Goal: Task Accomplishment & Management: Use online tool/utility

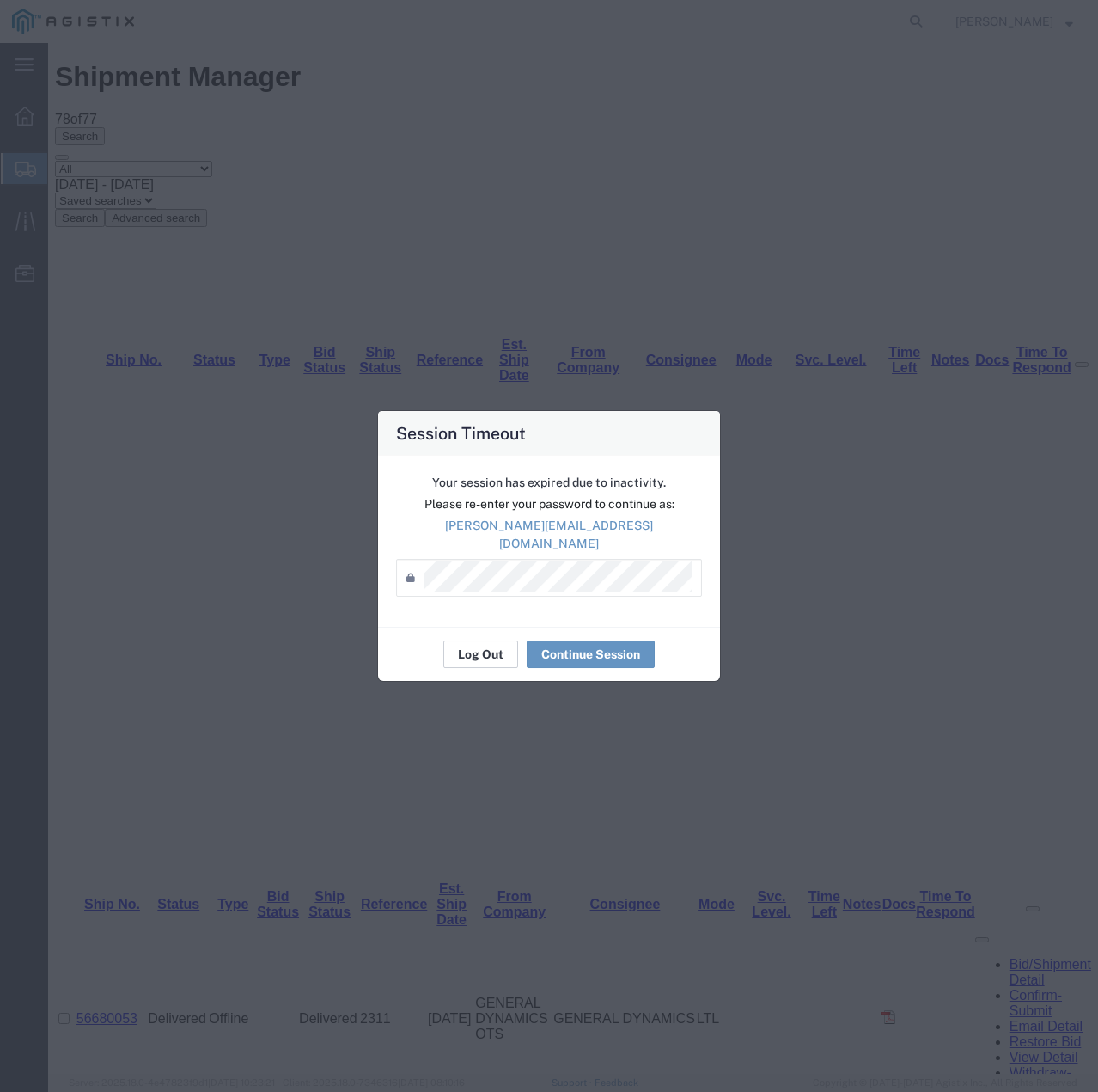
click at [483, 651] on button "Log Out" at bounding box center [480, 654] width 75 height 28
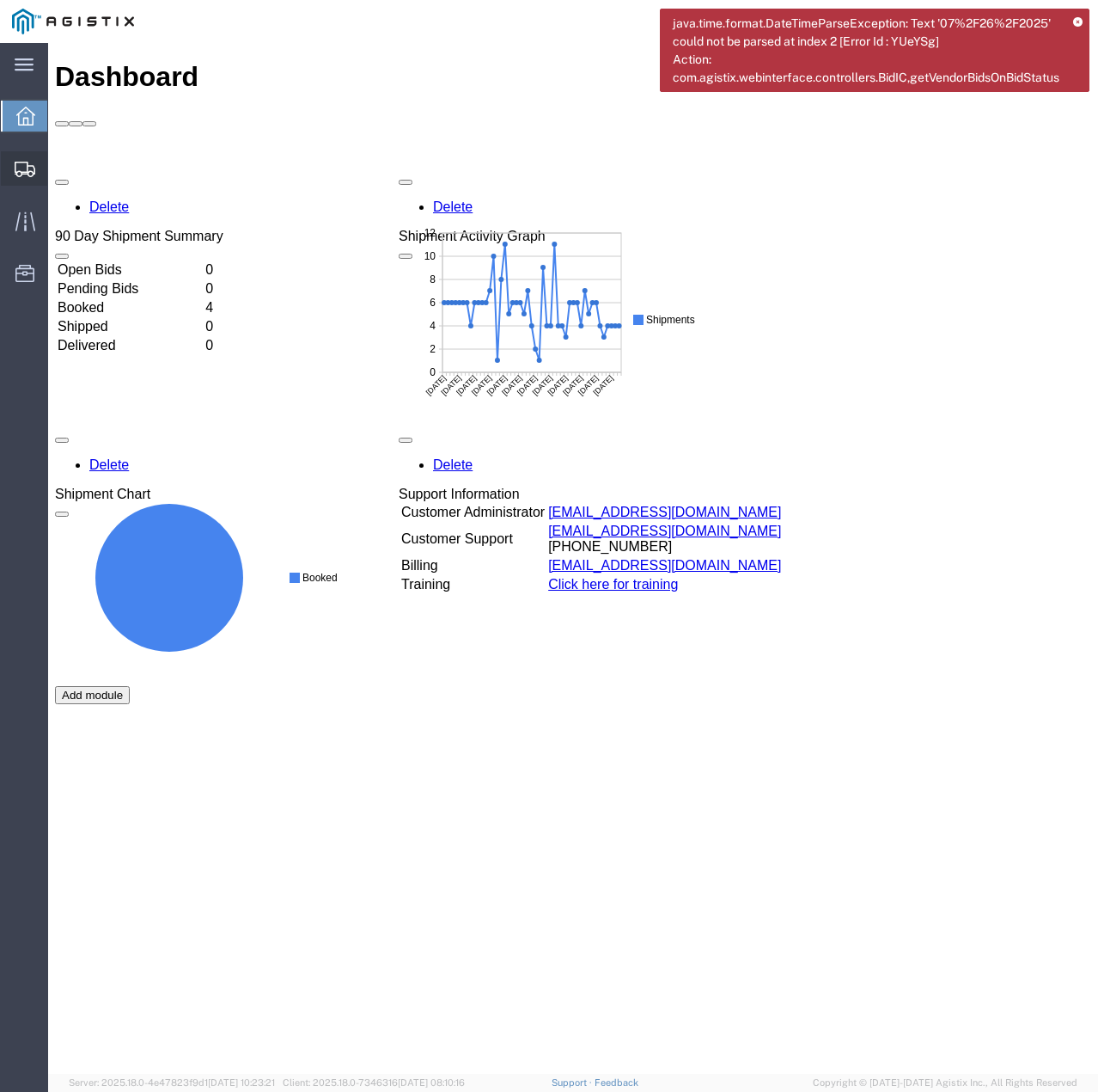
click at [20, 168] on icon at bounding box center [25, 169] width 21 height 15
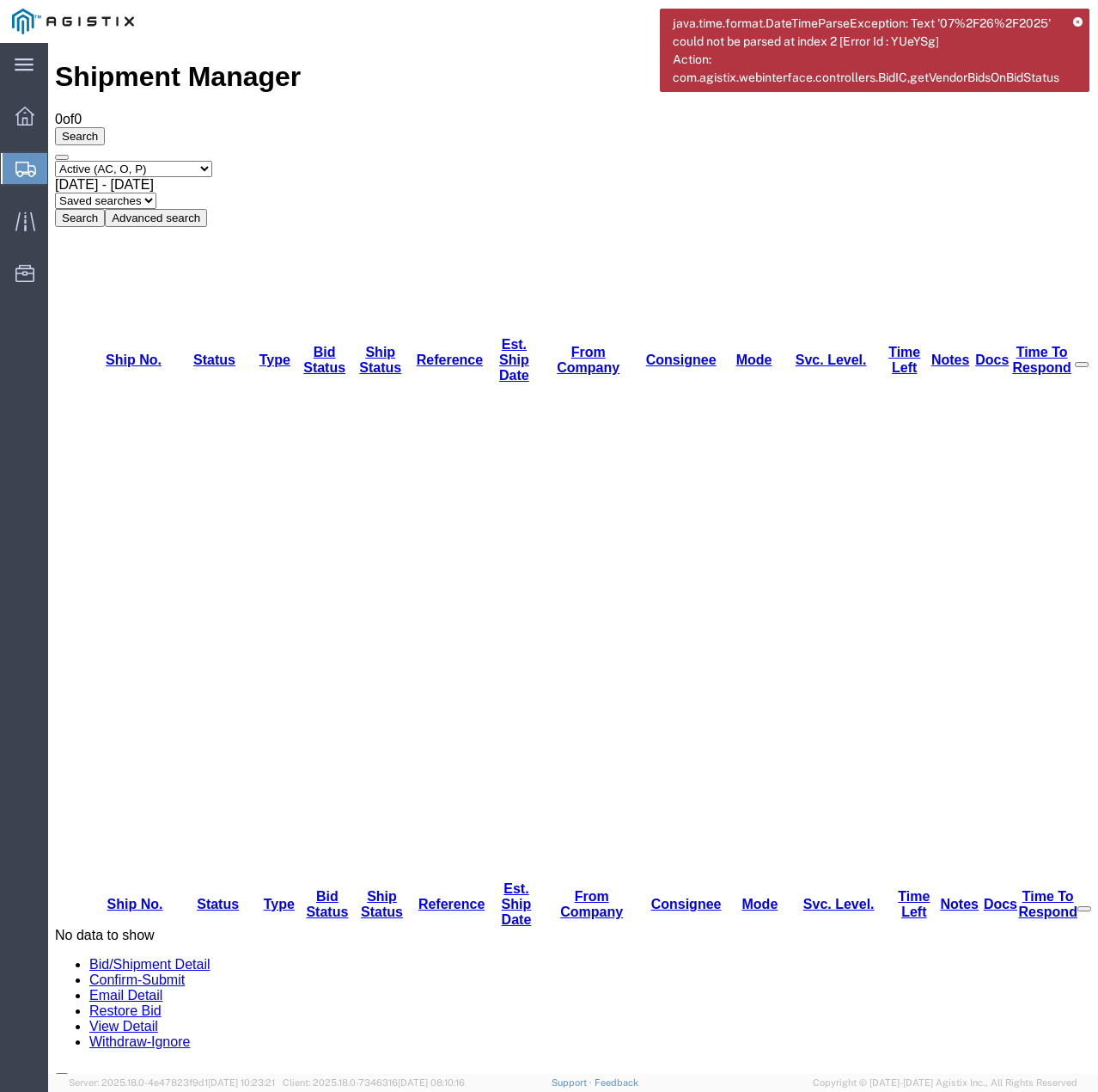
click at [213, 161] on select "Select status Active (AC, O, P) All Approved Awaiting Confirmation (AC) Booked …" at bounding box center [134, 169] width 158 height 16
select select "ALL"
click at [55, 161] on select "Select status Active (AC, O, P) All Approved Awaiting Confirmation (AC) Booked …" at bounding box center [134, 169] width 158 height 16
click at [105, 209] on button "Search" at bounding box center [80, 218] width 50 height 18
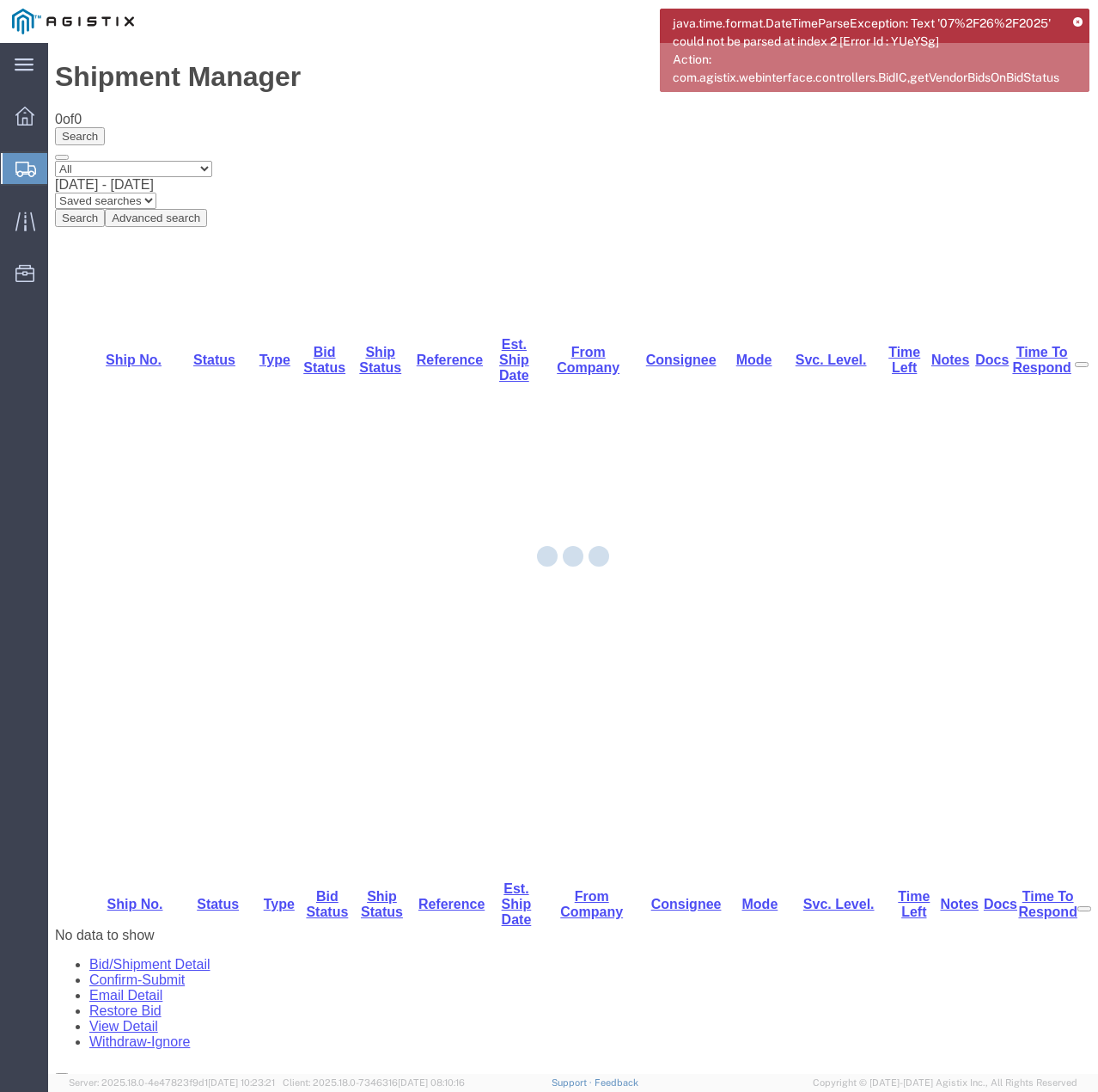
click at [1078, 21] on icon at bounding box center [1077, 22] width 9 height 9
